Goal: Use online tool/utility: Utilize a website feature to perform a specific function

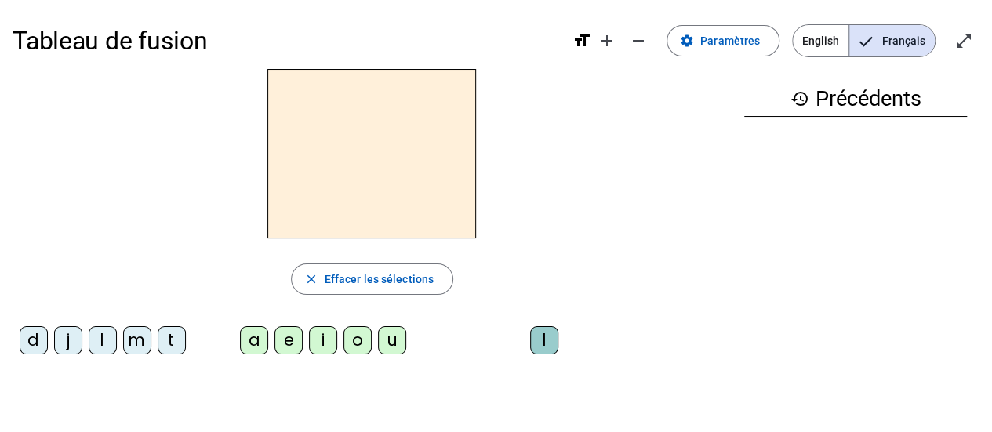
click at [142, 331] on div "m" at bounding box center [137, 340] width 28 height 28
click at [247, 336] on div "a" at bounding box center [254, 340] width 28 height 28
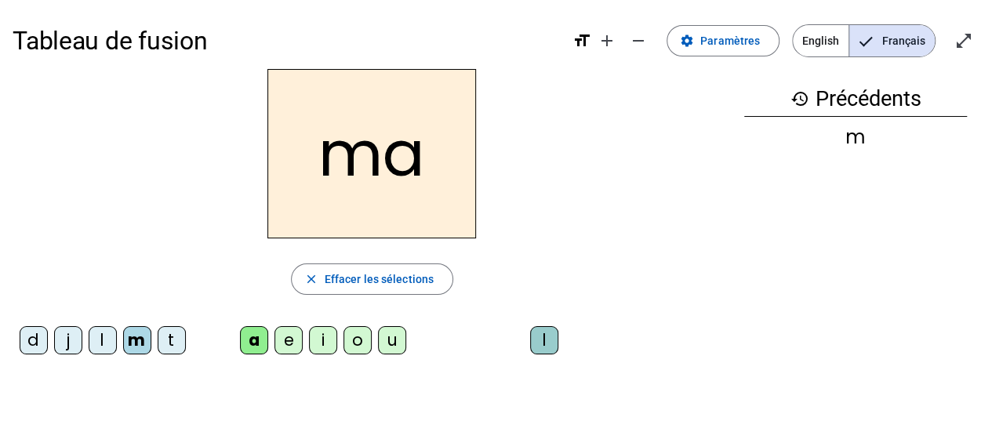
click at [174, 347] on div "t" at bounding box center [172, 340] width 28 height 28
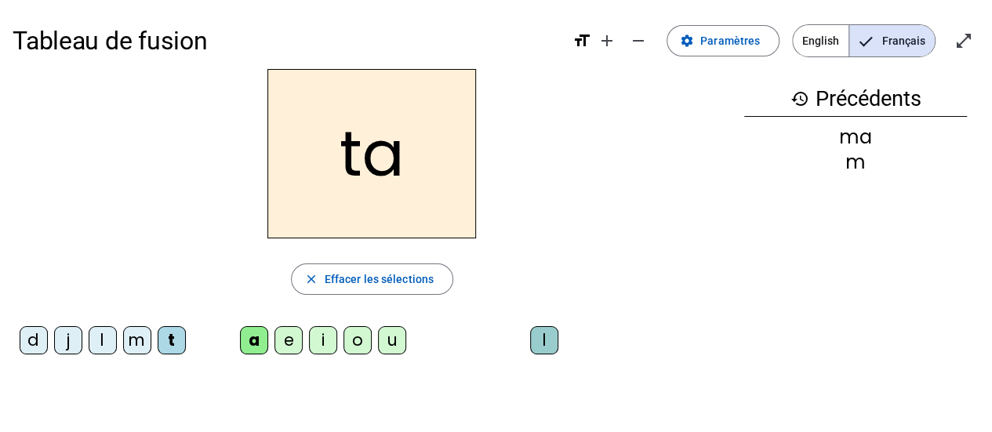
click at [101, 344] on div "l" at bounding box center [103, 340] width 28 height 28
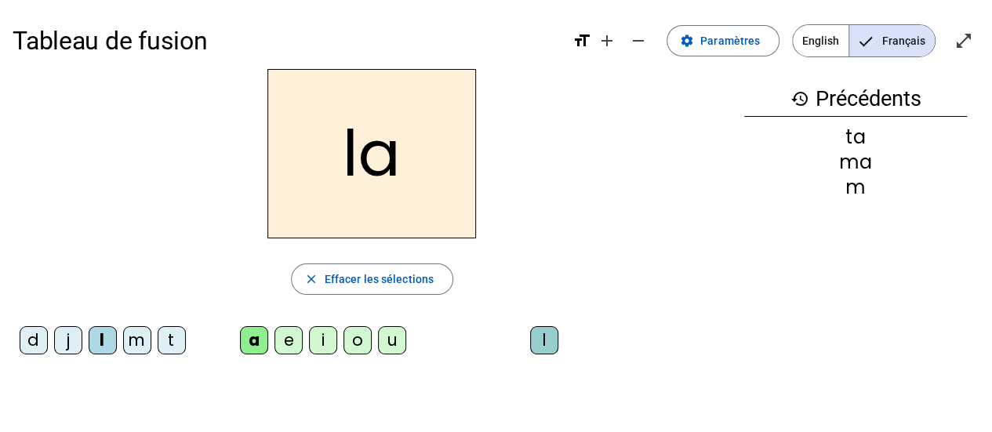
click at [286, 348] on div "e" at bounding box center [289, 340] width 28 height 28
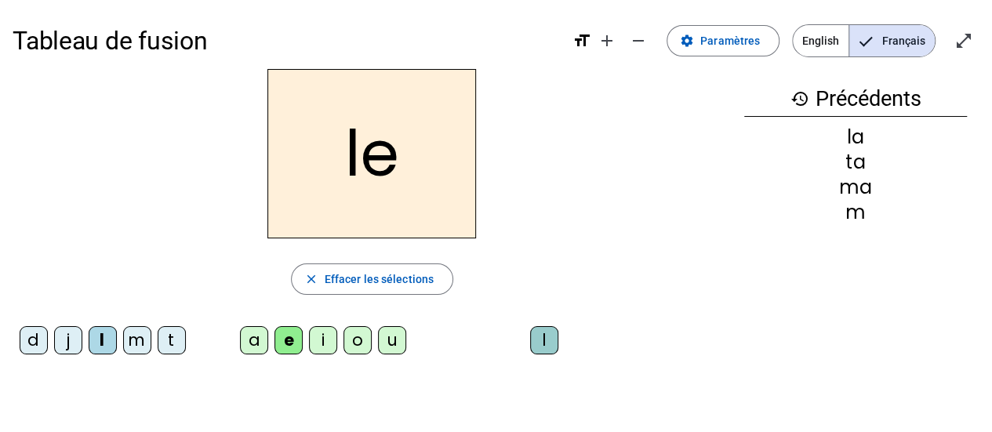
click at [392, 343] on div "u" at bounding box center [392, 340] width 28 height 28
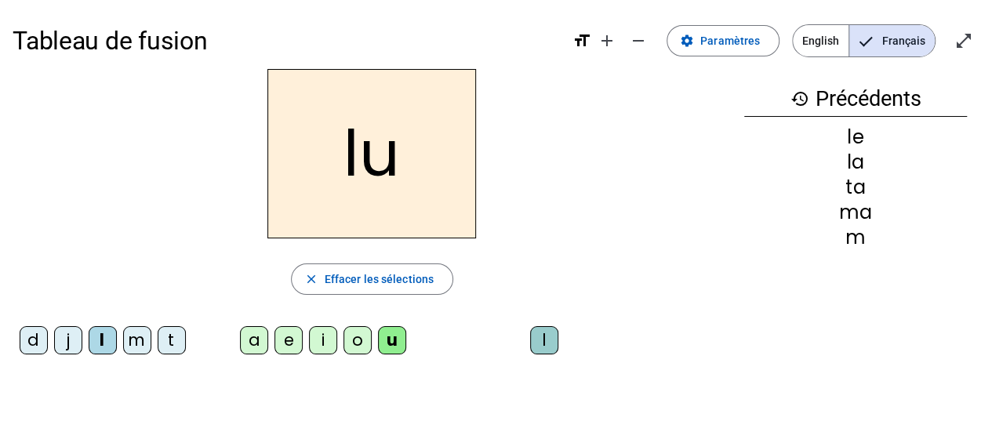
click at [176, 345] on div "t" at bounding box center [172, 340] width 28 height 28
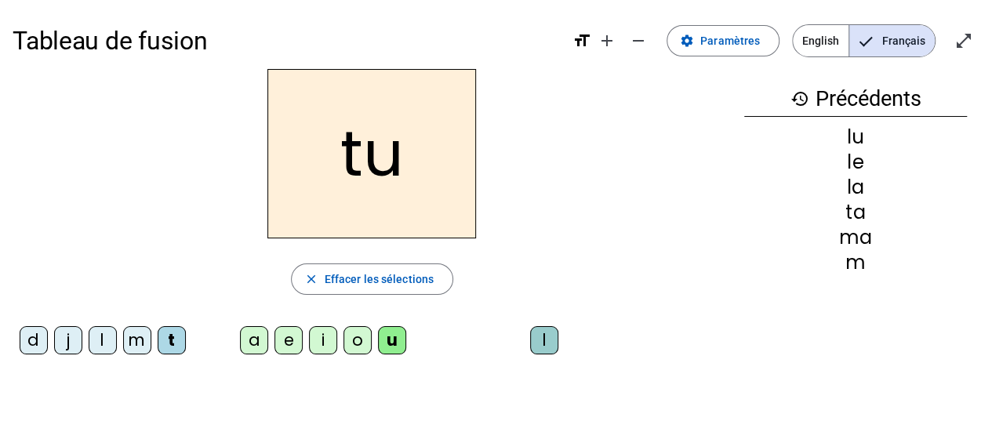
click at [36, 345] on div "d" at bounding box center [34, 340] width 28 height 28
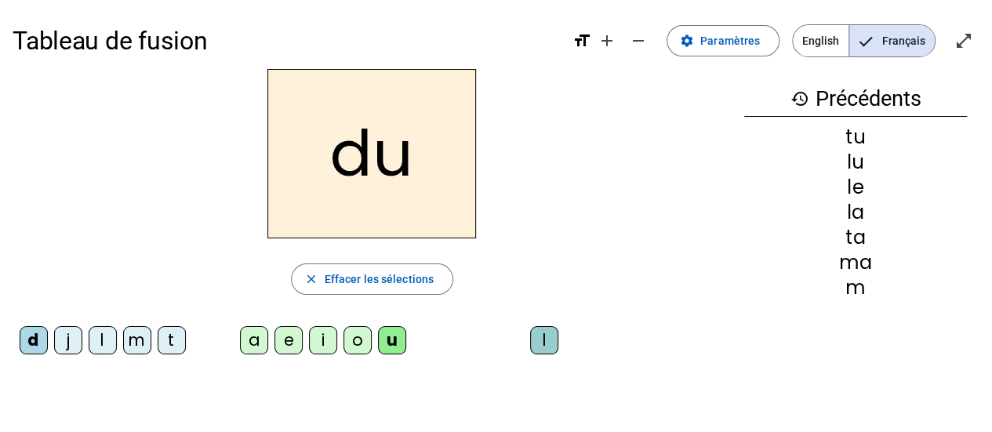
click at [290, 340] on div "e" at bounding box center [289, 340] width 28 height 28
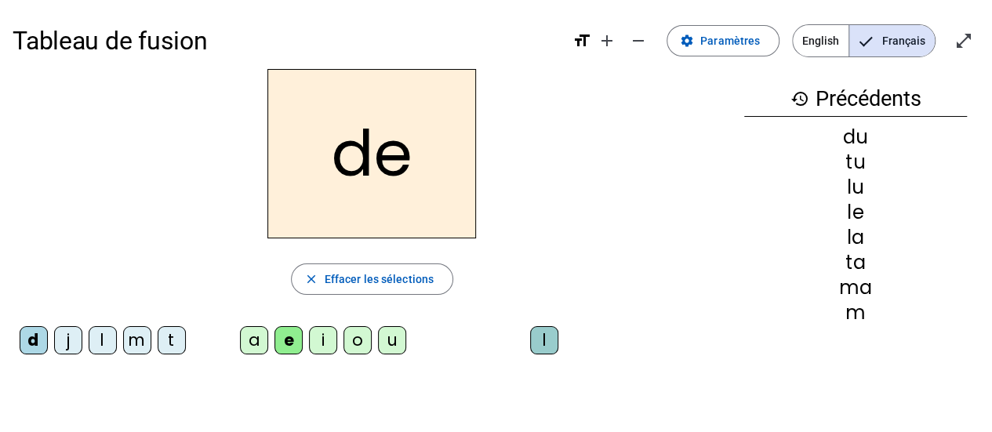
click at [145, 340] on div "m" at bounding box center [137, 340] width 28 height 28
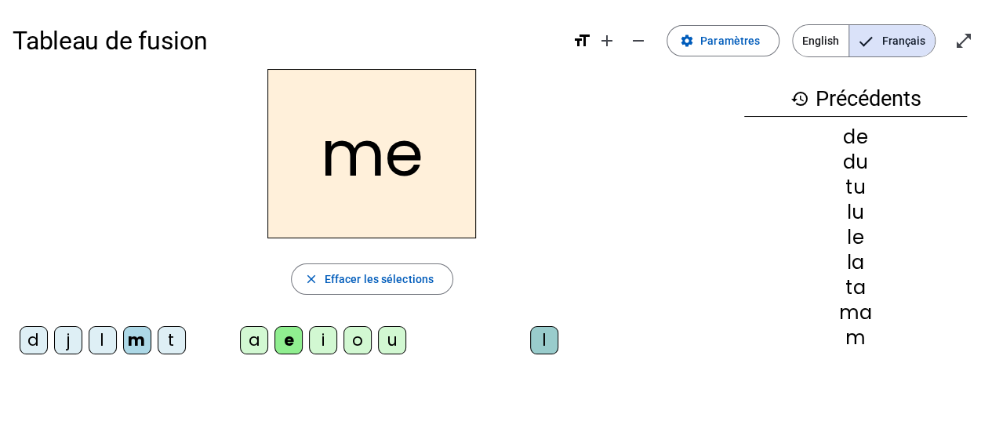
click at [71, 343] on div "j" at bounding box center [68, 340] width 28 height 28
